Goal: Task Accomplishment & Management: Manage account settings

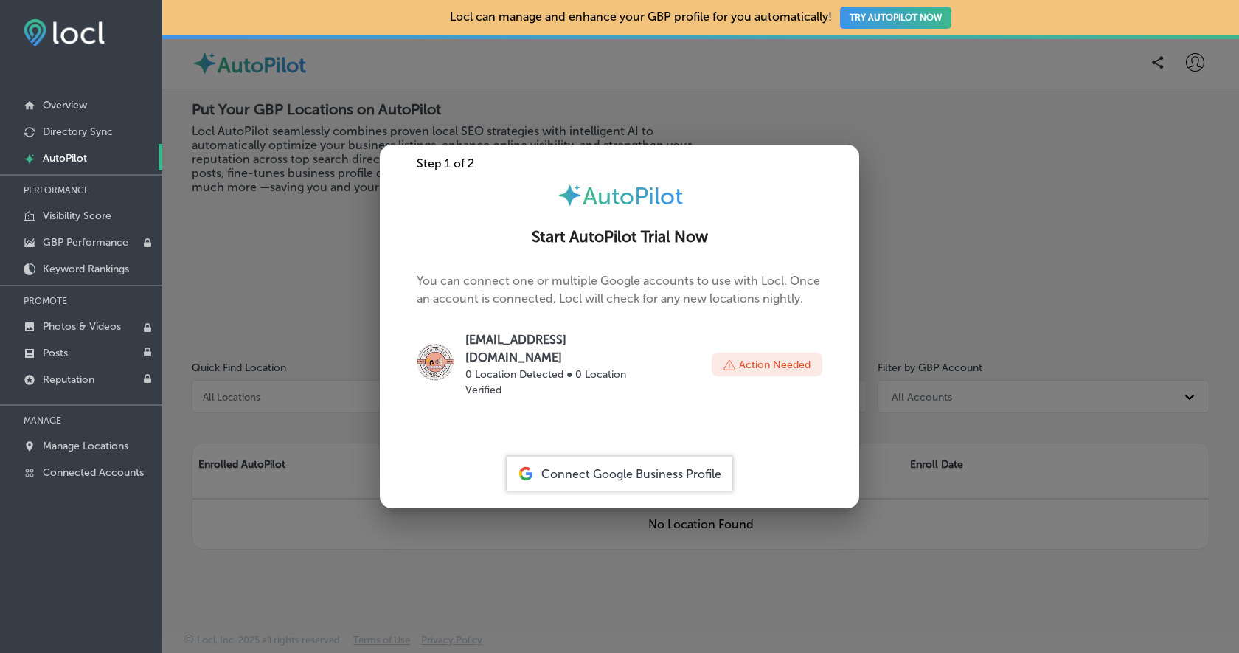
click at [784, 361] on p "Action Needed" at bounding box center [775, 364] width 72 height 15
click at [774, 368] on p "Action Needed" at bounding box center [775, 364] width 72 height 15
drag, startPoint x: 532, startPoint y: 246, endPoint x: 709, endPoint y: 254, distance: 176.5
click at [709, 246] on h2 "Start AutoPilot Trial Now" at bounding box center [619, 237] width 444 height 18
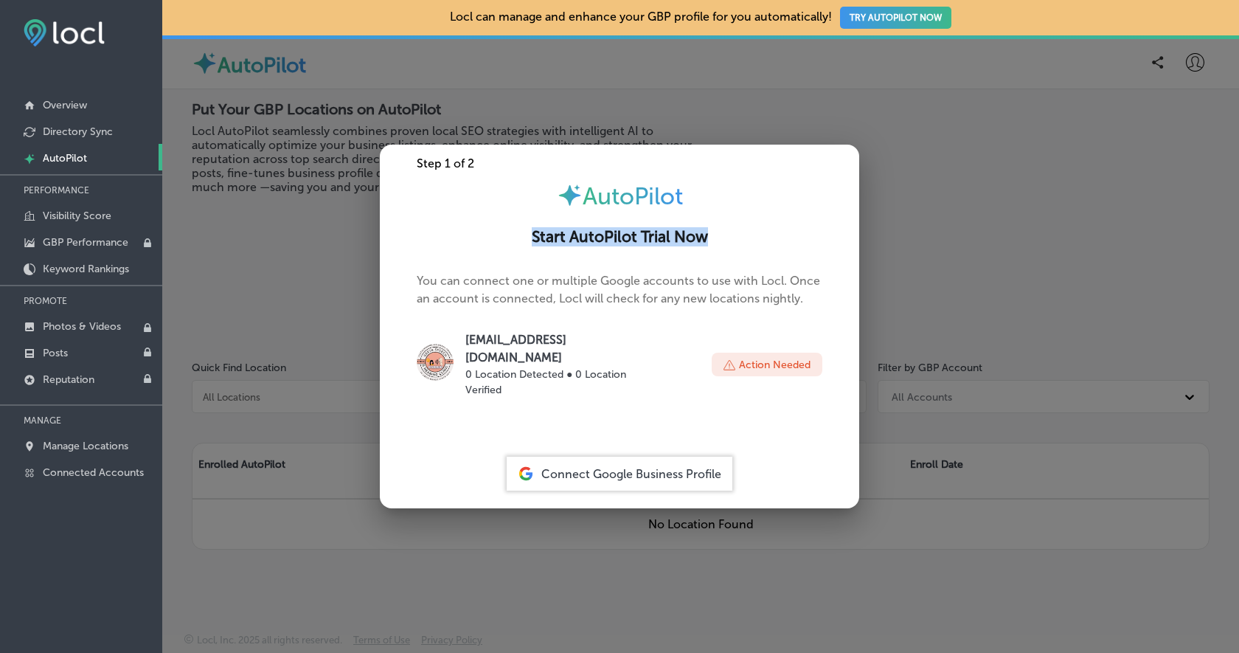
drag, startPoint x: 709, startPoint y: 249, endPoint x: 535, endPoint y: 246, distance: 174.0
click at [535, 246] on h2 "Start AutoPilot Trial Now" at bounding box center [619, 237] width 444 height 18
drag, startPoint x: 535, startPoint y: 246, endPoint x: 712, endPoint y: 258, distance: 177.4
click at [712, 249] on div "Start AutoPilot Trial Now" at bounding box center [619, 229] width 479 height 39
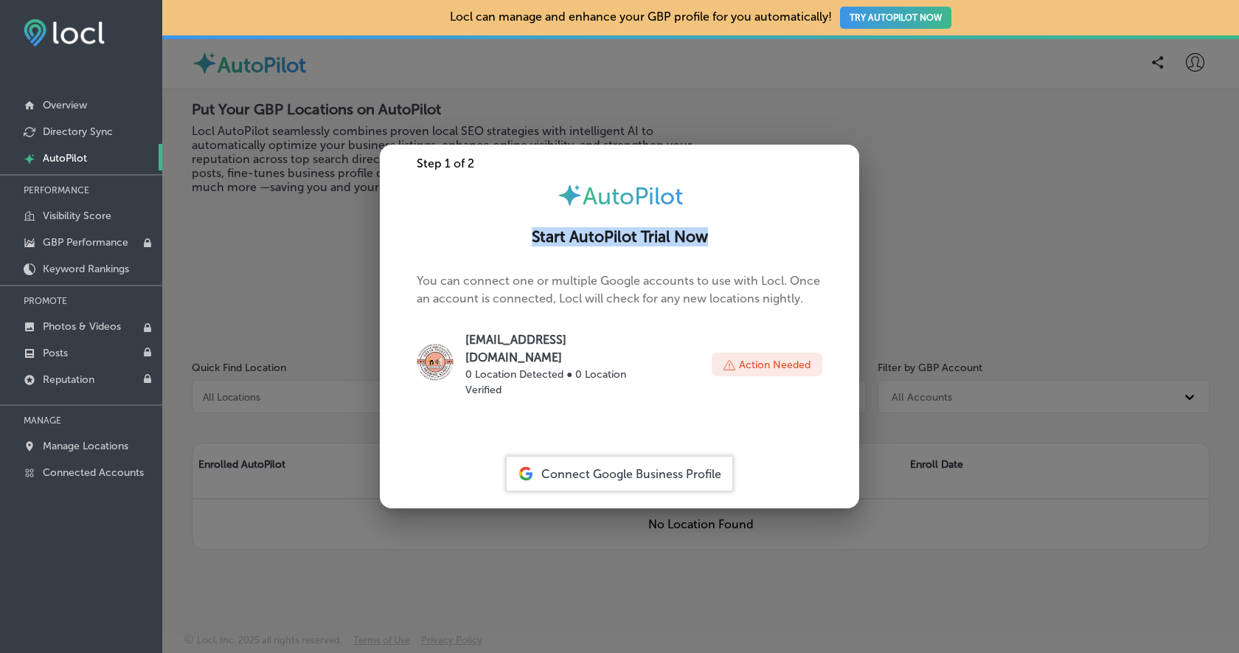
click at [719, 246] on h2 "Start AutoPilot Trial Now" at bounding box center [619, 237] width 444 height 18
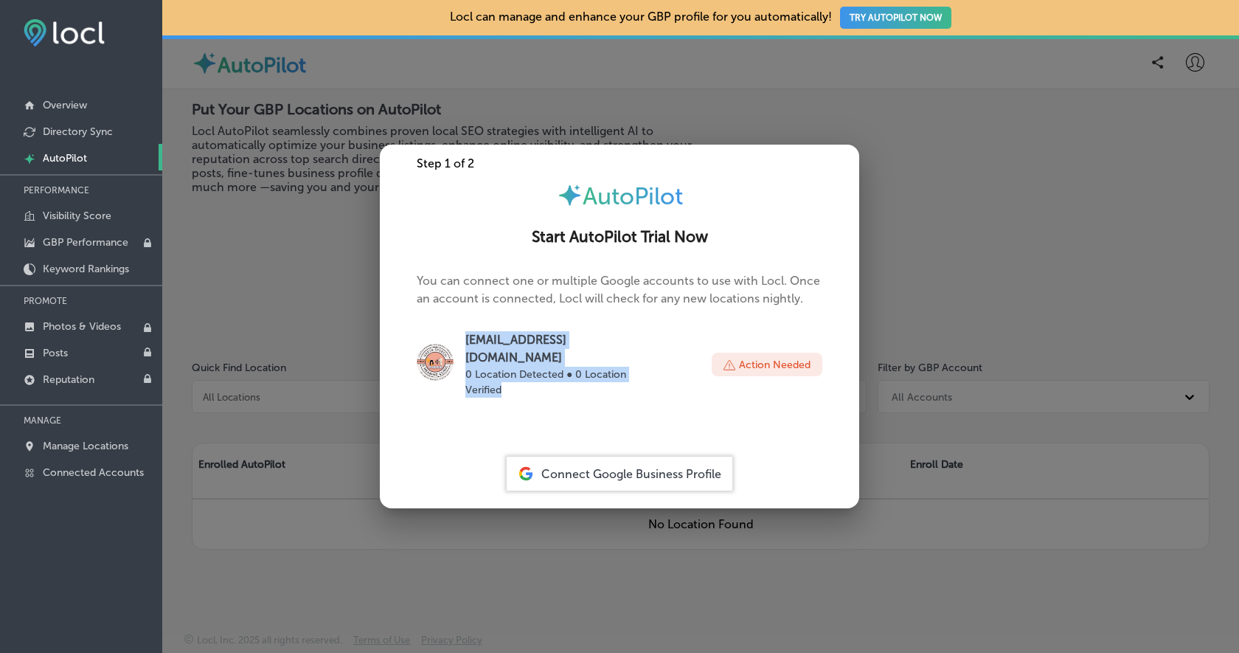
drag, startPoint x: 467, startPoint y: 355, endPoint x: 666, endPoint y: 369, distance: 199.6
click at [653, 369] on div "[EMAIL_ADDRESS][DOMAIN_NAME] 0 Location Detected ● 0 Location Verified" at bounding box center [558, 364] width 187 height 66
click at [465, 356] on p "[EMAIL_ADDRESS][DOMAIN_NAME]" at bounding box center [558, 348] width 187 height 35
drag, startPoint x: 465, startPoint y: 356, endPoint x: 675, endPoint y: 386, distance: 211.6
click at [675, 386] on div "[EMAIL_ADDRESS][DOMAIN_NAME] 0 Location Detected ● 0 Location Verified Action N…" at bounding box center [620, 370] width 406 height 78
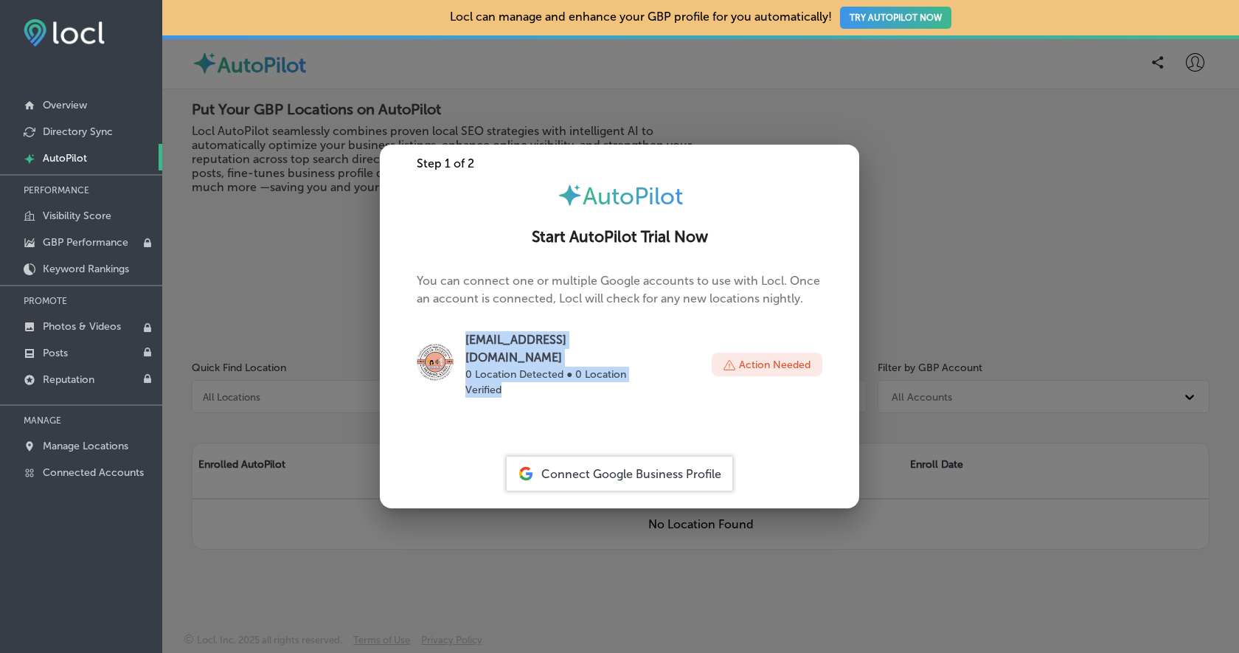
click at [465, 352] on p "[EMAIL_ADDRESS][DOMAIN_NAME]" at bounding box center [558, 348] width 187 height 35
drag, startPoint x: 465, startPoint y: 352, endPoint x: 704, endPoint y: 382, distance: 241.6
click at [704, 382] on div "[EMAIL_ADDRESS][DOMAIN_NAME] 0 Location Detected ● 0 Location Verified Action N…" at bounding box center [620, 364] width 406 height 66
click at [772, 364] on p "Action Needed" at bounding box center [775, 364] width 72 height 15
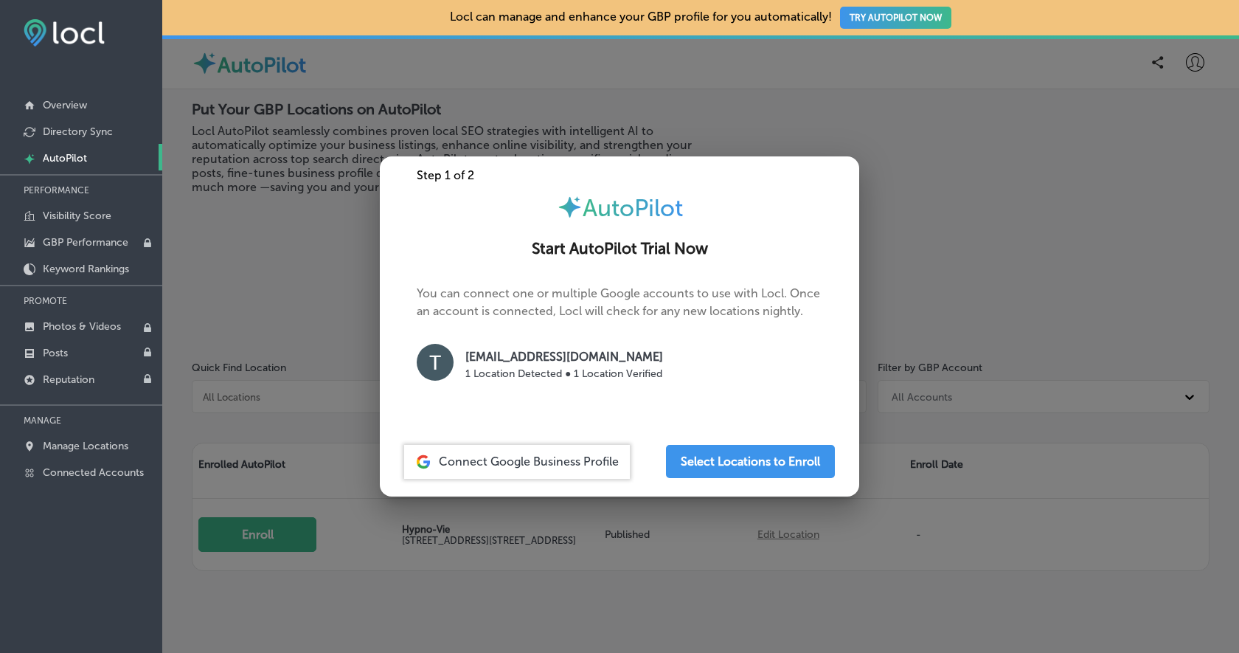
click at [1212, 426] on div at bounding box center [619, 326] width 1239 height 653
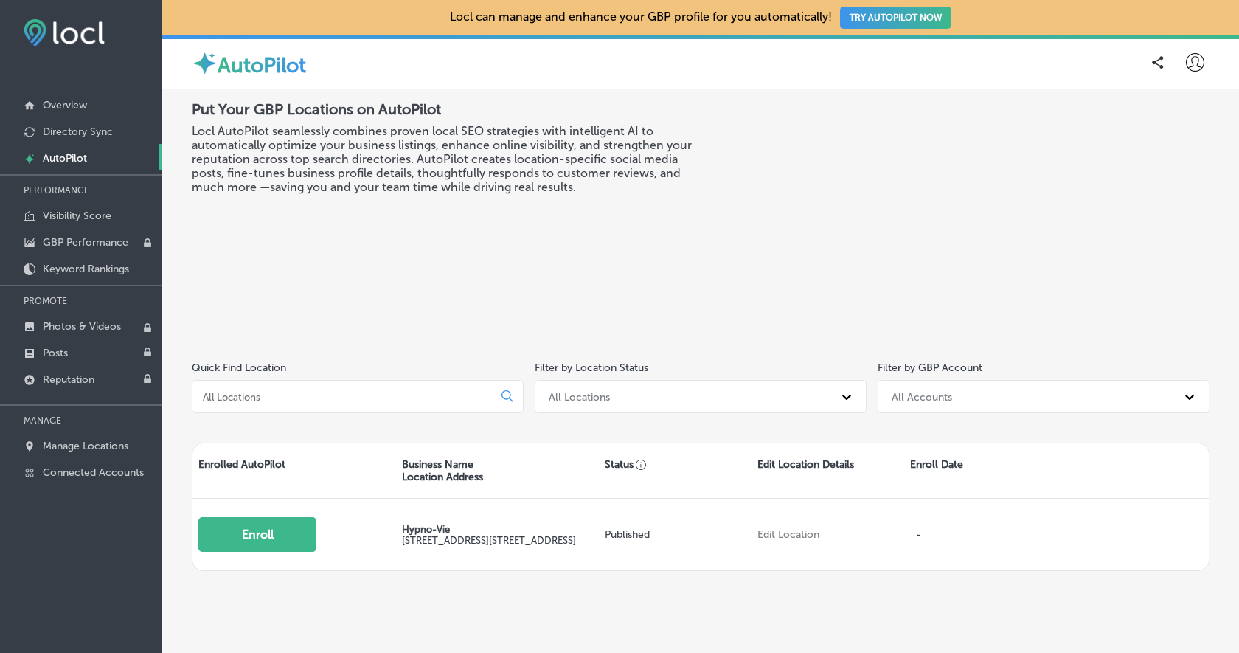
click at [1192, 56] on icon at bounding box center [1195, 62] width 18 height 18
click at [1187, 190] on li "Log Out" at bounding box center [1168, 190] width 102 height 34
